Goal: Task Accomplishment & Management: Complete application form

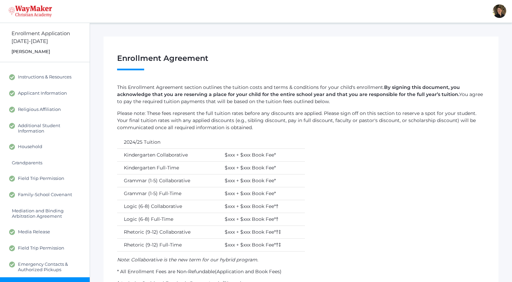
scroll to position [99, 0]
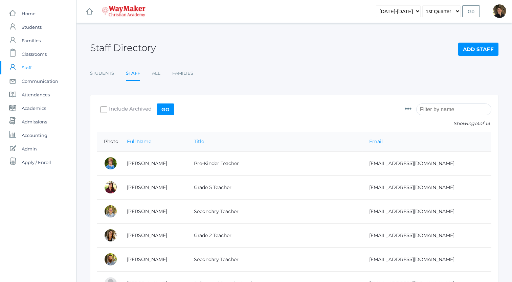
scroll to position [89, 0]
